Goal: Complete application form: Complete application form

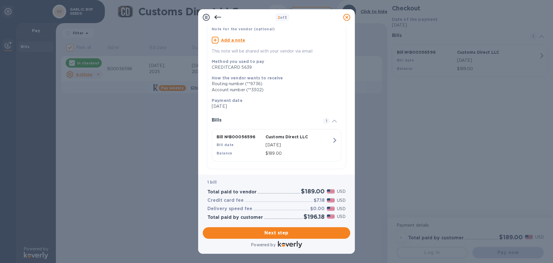
scroll to position [47, 0]
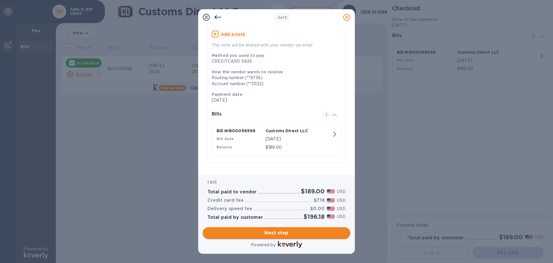
click at [275, 232] on span "Next step" at bounding box center [277, 232] width 138 height 7
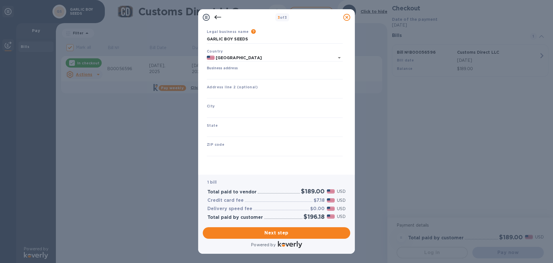
scroll to position [19, 0]
click at [214, 75] on input "Business address" at bounding box center [275, 75] width 136 height 9
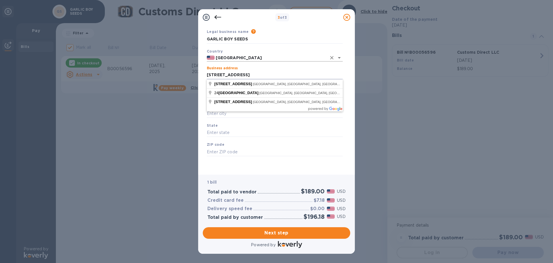
type input "[STREET_ADDRESS]"
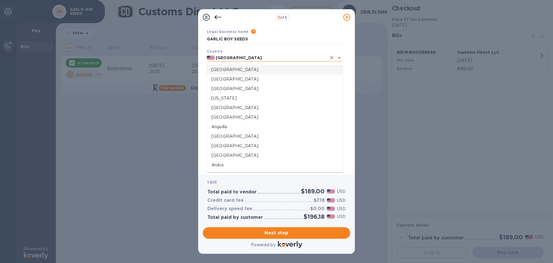
click at [231, 57] on input "[GEOGRAPHIC_DATA]" at bounding box center [271, 57] width 112 height 7
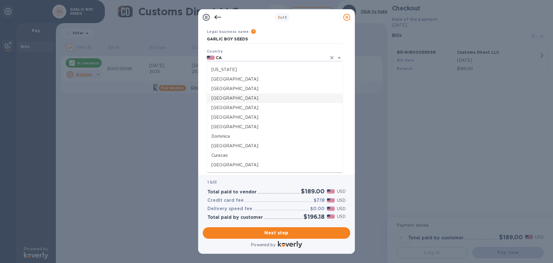
drag, startPoint x: 218, startPoint y: 99, endPoint x: 222, endPoint y: 98, distance: 4.7
click at [219, 99] on p "[GEOGRAPHIC_DATA]" at bounding box center [275, 98] width 127 height 6
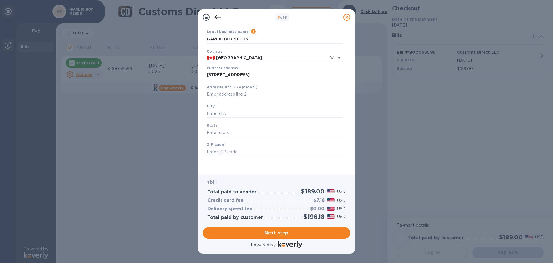
type input "[GEOGRAPHIC_DATA]"
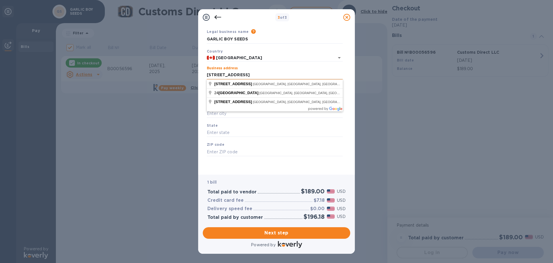
click at [257, 74] on input "[STREET_ADDRESS]" at bounding box center [275, 75] width 136 height 9
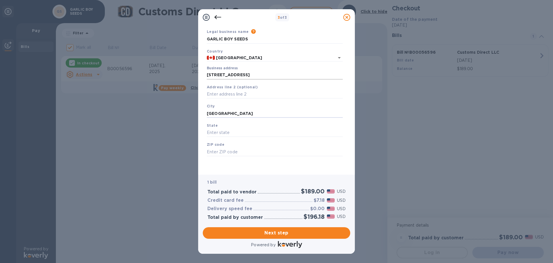
type input "[GEOGRAPHIC_DATA]"
type input "MB"
type input "R2N 3V5"
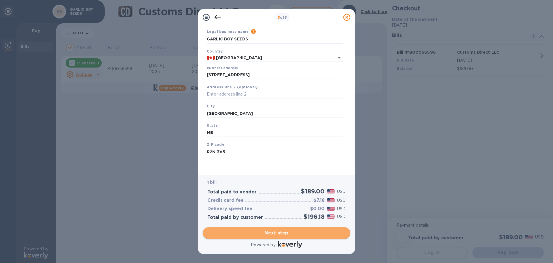
click at [289, 232] on span "Next step" at bounding box center [277, 232] width 138 height 7
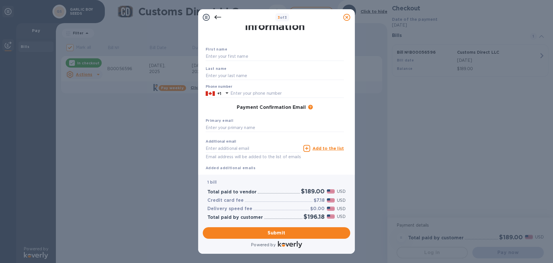
scroll to position [33, 0]
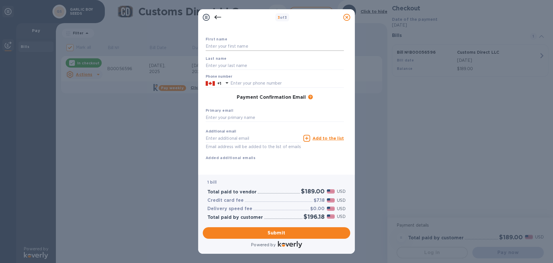
click at [223, 42] on input "text" at bounding box center [275, 46] width 138 height 9
type input "MARC"
type input "COTE"
click at [231, 113] on input "text" at bounding box center [275, 117] width 138 height 9
click at [239, 79] on input "text" at bounding box center [288, 83] width 114 height 9
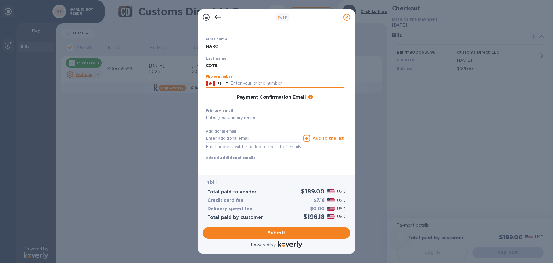
paste input "2043306484"
type input "2043306484"
click at [220, 113] on input "text" at bounding box center [275, 117] width 138 height 9
paste input "[EMAIL_ADDRESS][DOMAIN_NAME]"
type input "[EMAIL_ADDRESS][DOMAIN_NAME]"
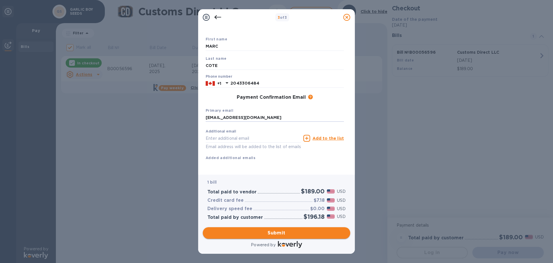
click at [279, 229] on span "Submit" at bounding box center [277, 232] width 138 height 7
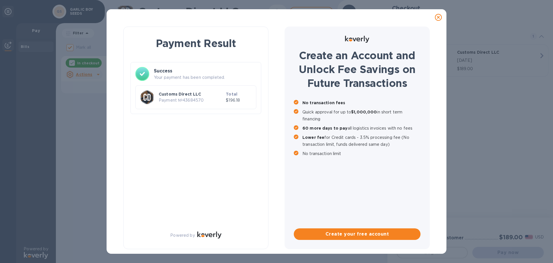
checkbox input "false"
